Goal: Transaction & Acquisition: Purchase product/service

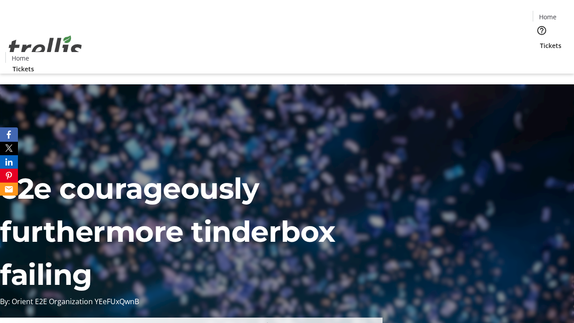
click at [540, 41] on span "Tickets" at bounding box center [551, 45] width 22 height 9
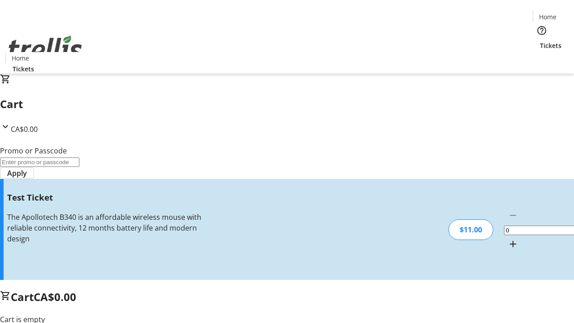
click at [508, 239] on mat-icon "Increment by one" at bounding box center [513, 244] width 11 height 11
type input "1"
type input "UNLOCK"
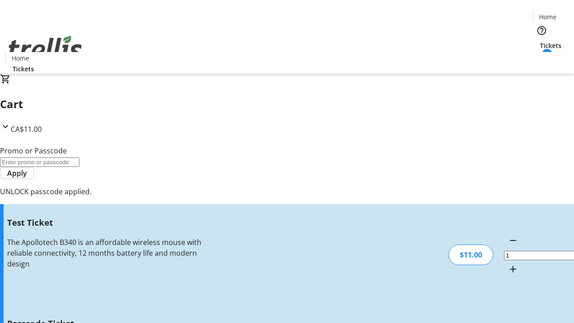
type input "5"
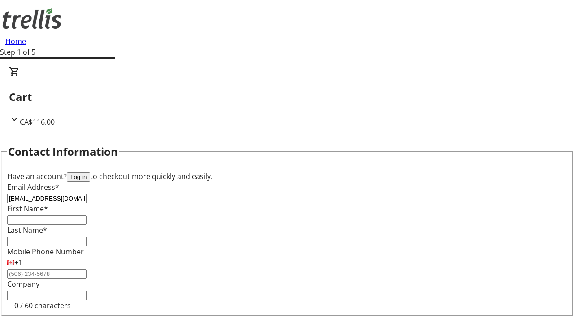
type input "[EMAIL_ADDRESS][DOMAIN_NAME]"
type input "Dino"
type input "[PERSON_NAME]"
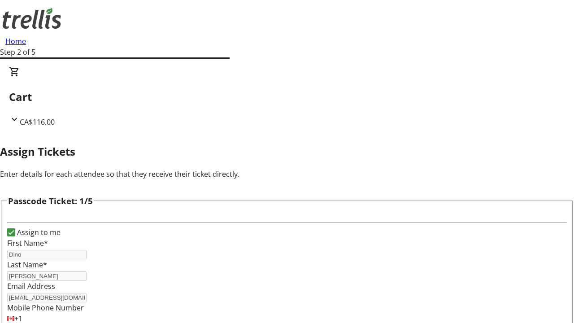
type input "[PERSON_NAME]"
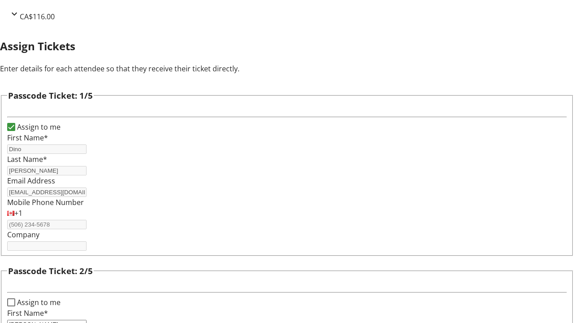
type input "[PERSON_NAME]"
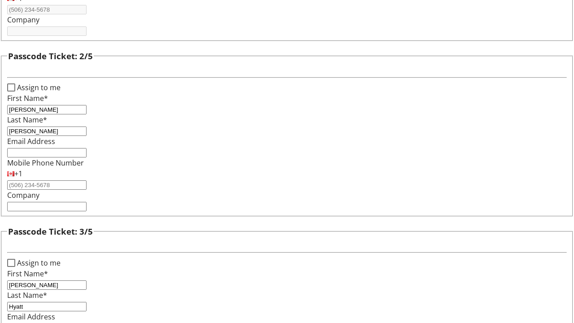
type input "Hyatt"
type input "[PERSON_NAME]"
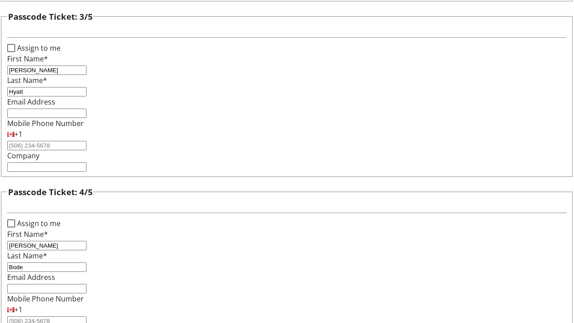
type input "Bode"
checkbox input "true"
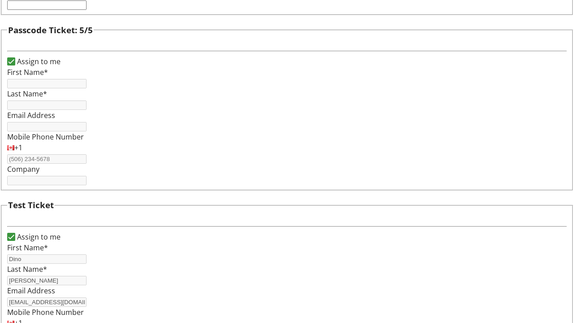
type input "Dino"
type input "[PERSON_NAME]"
type input "[EMAIL_ADDRESS][DOMAIN_NAME]"
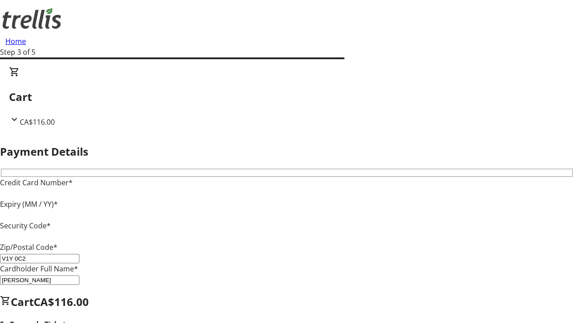
type input "V1Y 0C2"
